Goal: Navigation & Orientation: Find specific page/section

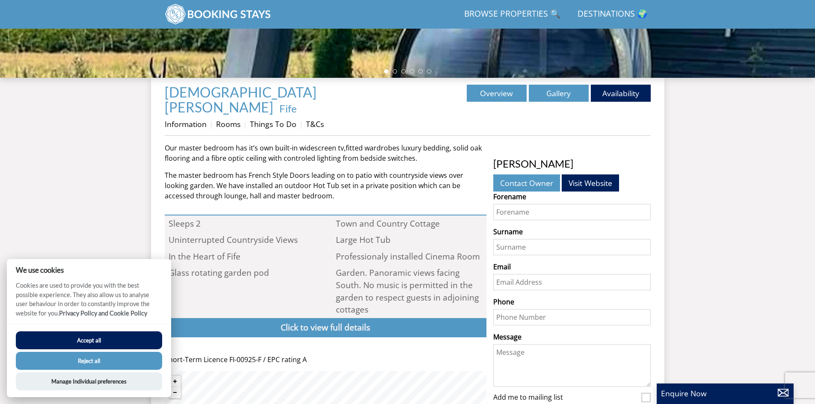
scroll to position [265, 0]
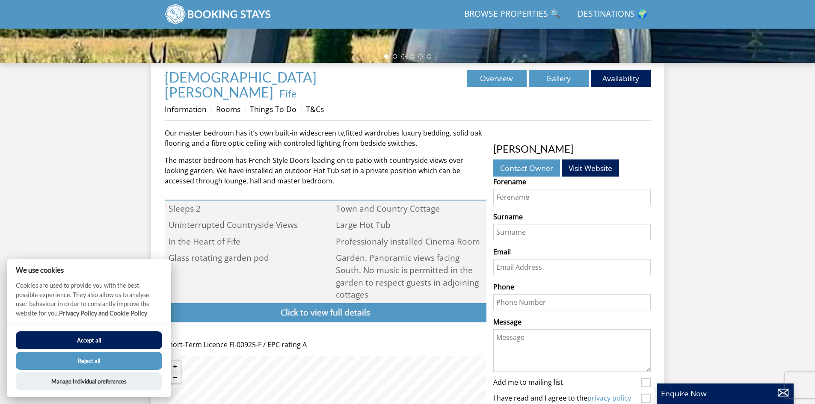
drag, startPoint x: 817, startPoint y: 55, endPoint x: 823, endPoint y: 159, distance: 103.8
click at [815, 159] on html "Search Menu Browse Properties 🔍 Destinations 🌍 Guests 1 2 3 4 5 6 7 8 9 10 11 1…" at bounding box center [407, 372] width 815 height 1274
click at [101, 342] on button "Accept all" at bounding box center [89, 341] width 146 height 18
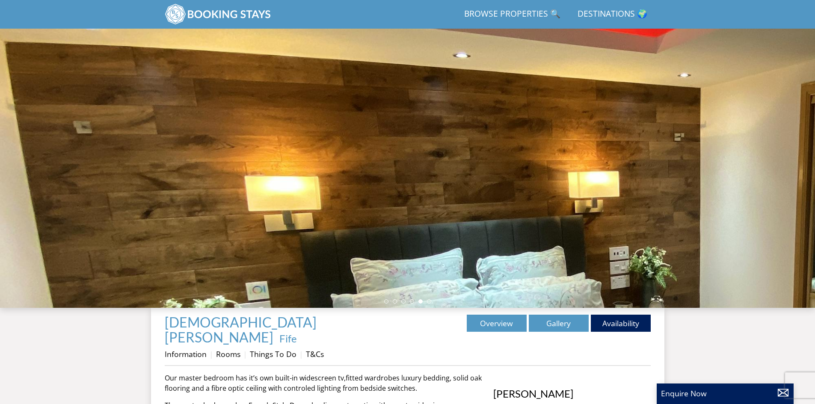
scroll to position [177, 0]
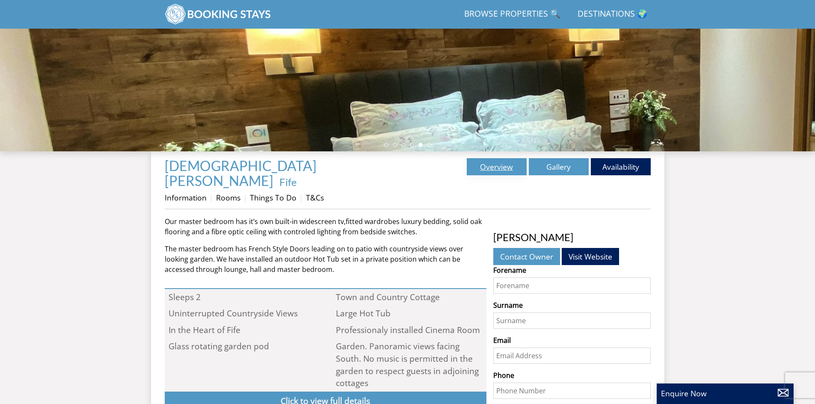
click at [512, 163] on link "Overview" at bounding box center [497, 166] width 60 height 17
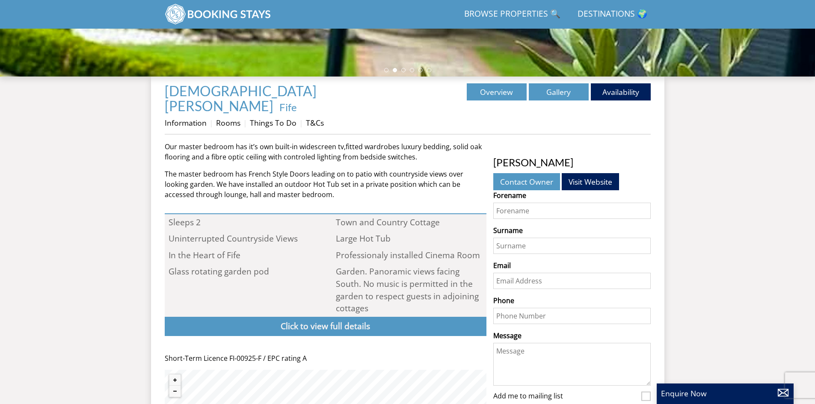
scroll to position [261, 0]
